Goal: Task Accomplishment & Management: Use online tool/utility

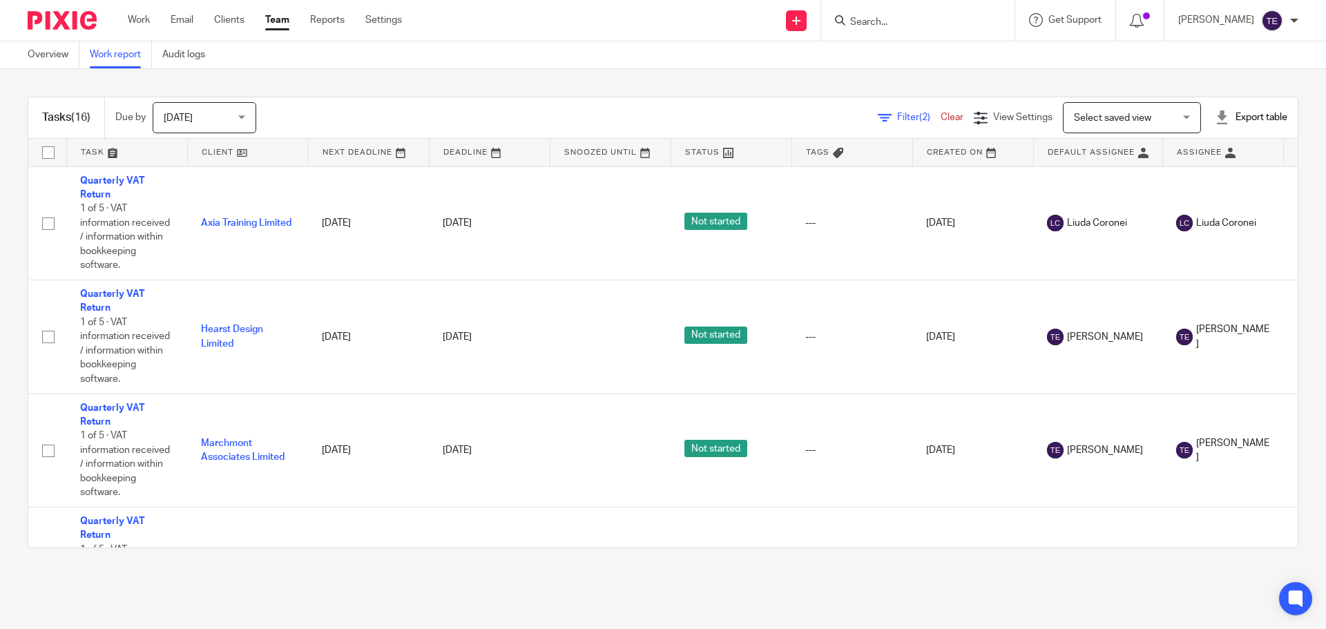
click at [240, 12] on div "Work Email Clients Team Reports Settings Work Email Clients Team Reports Settin…" at bounding box center [268, 20] width 309 height 41
click at [233, 19] on link "Clients" at bounding box center [229, 20] width 30 height 14
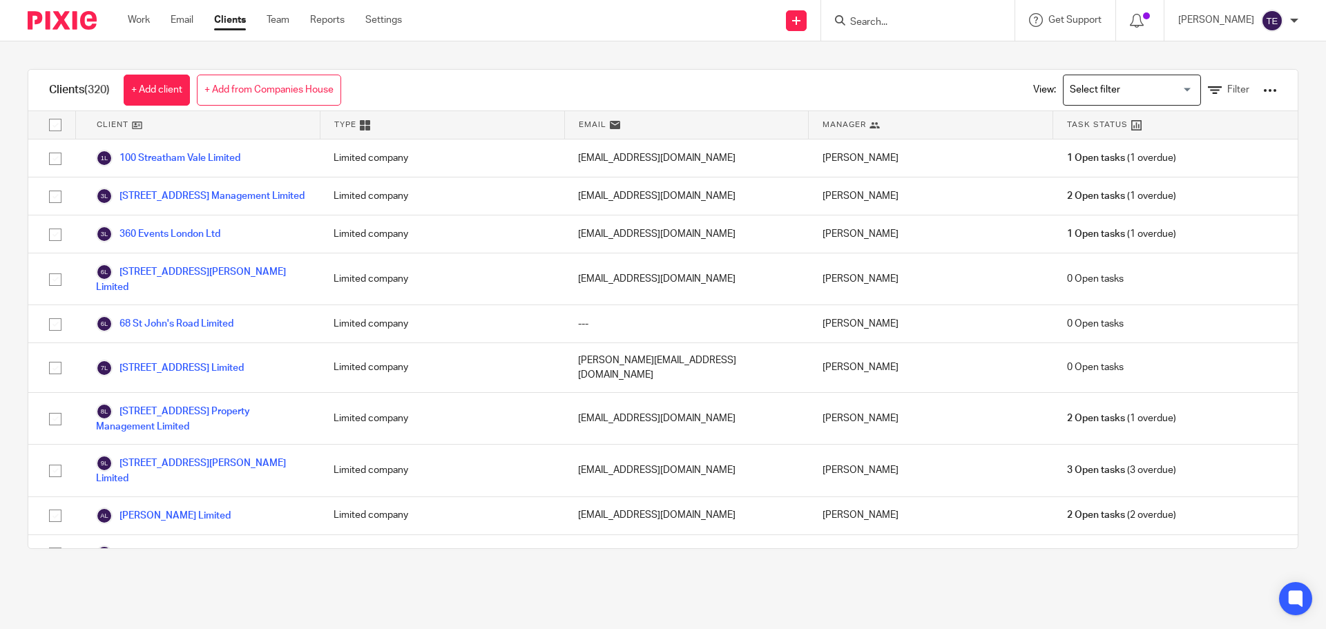
click at [1258, 91] on div "View: Loading... Filter" at bounding box center [1145, 90] width 306 height 41
click at [1263, 86] on div at bounding box center [1270, 91] width 14 height 14
click at [1098, 146] on link "Update dates using Companies House" at bounding box center [1159, 142] width 192 height 21
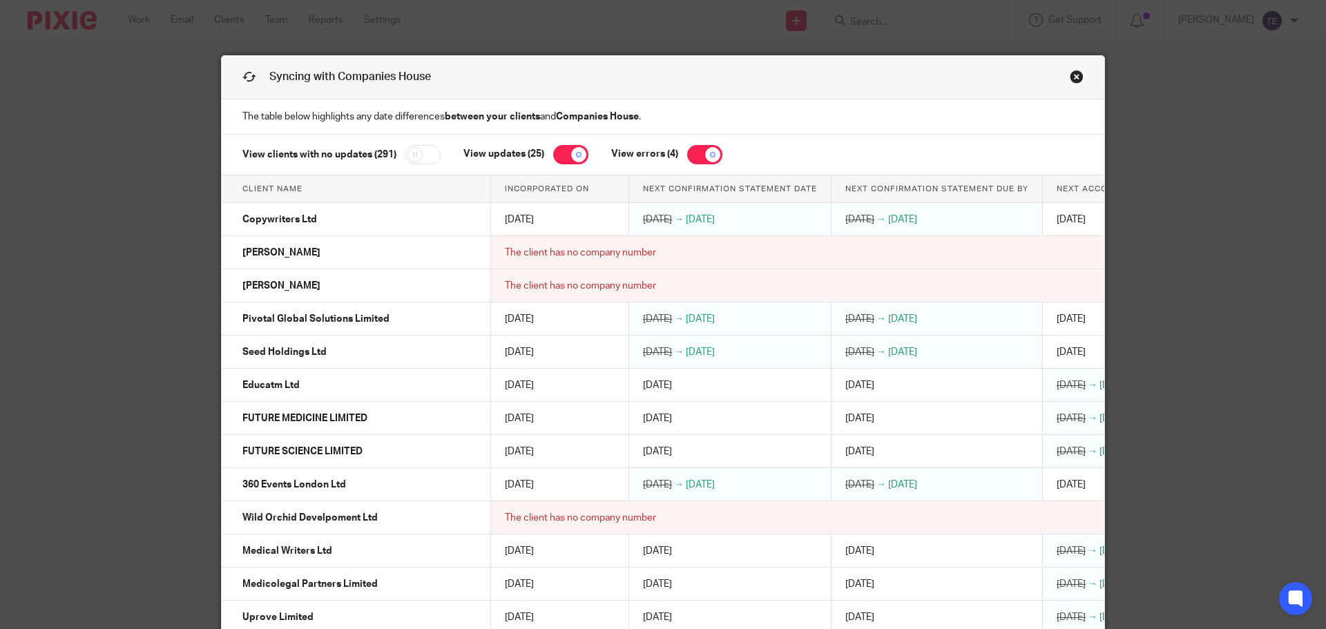
click at [771, 111] on p "The table below highlights any date differences between your clients and Compan…" at bounding box center [663, 116] width 883 height 35
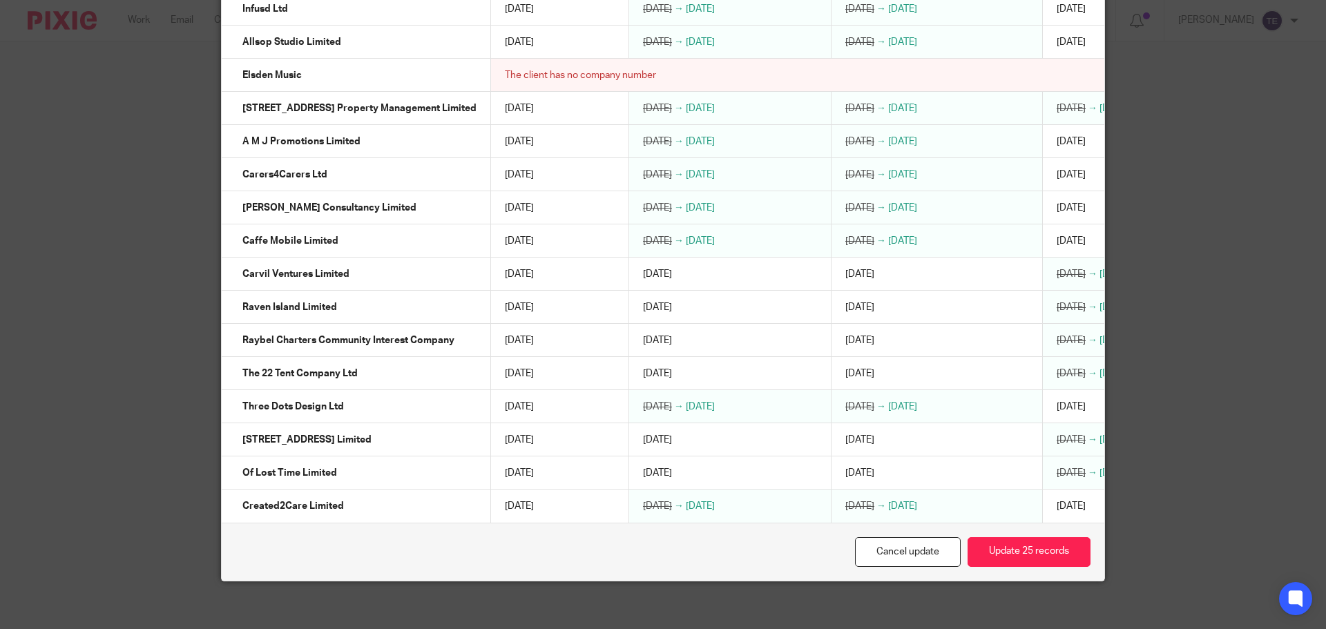
scroll to position [660, 0]
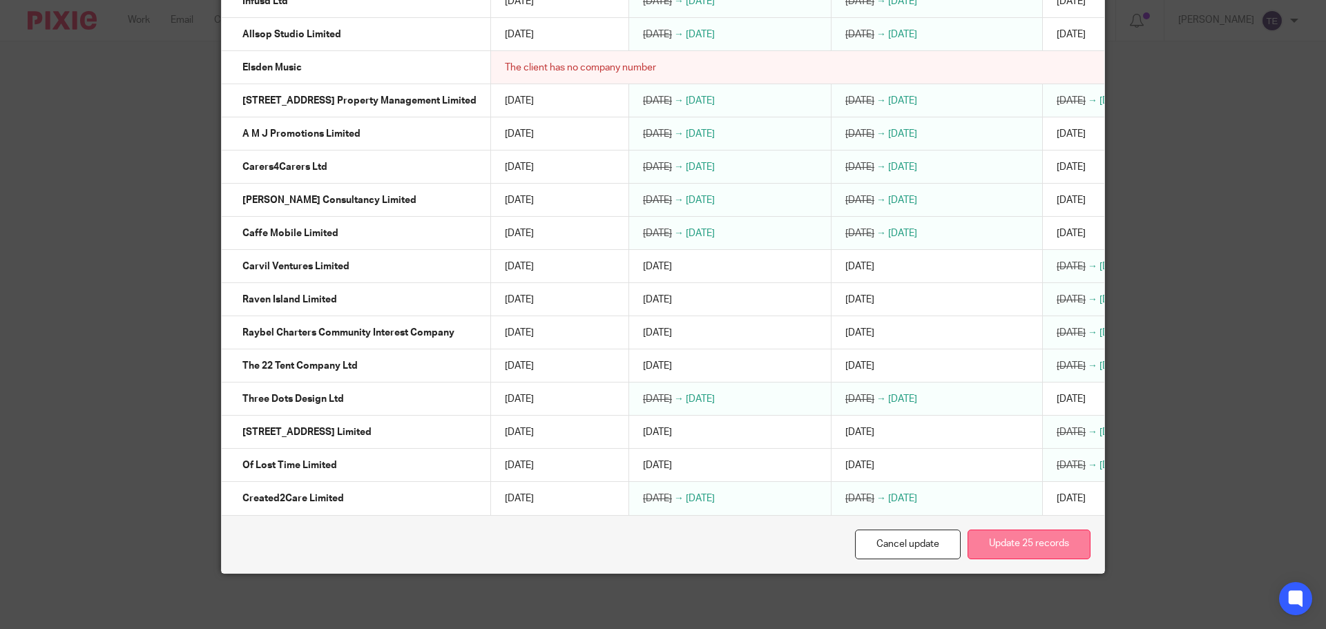
click at [1008, 553] on button "Update 25 records" at bounding box center [1029, 545] width 123 height 30
